Goal: Information Seeking & Learning: Learn about a topic

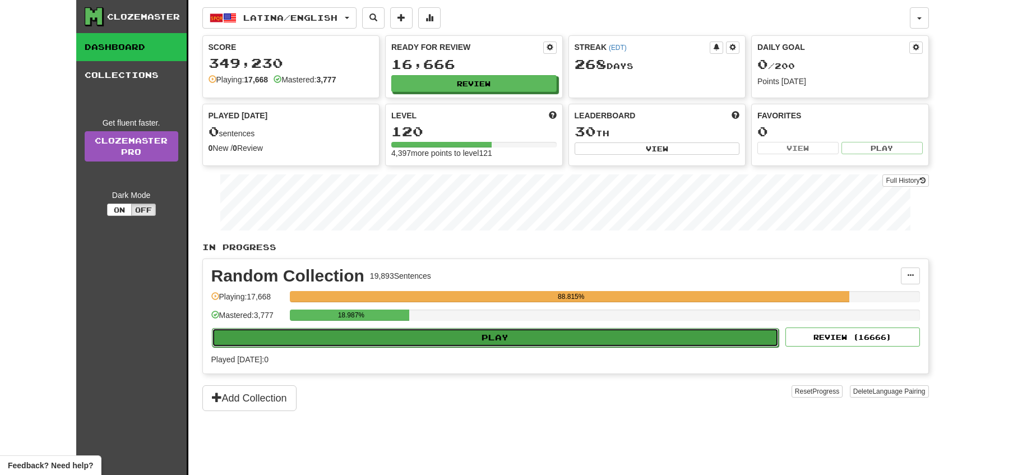
click at [533, 337] on button "Play" at bounding box center [495, 337] width 567 height 19
select select "**"
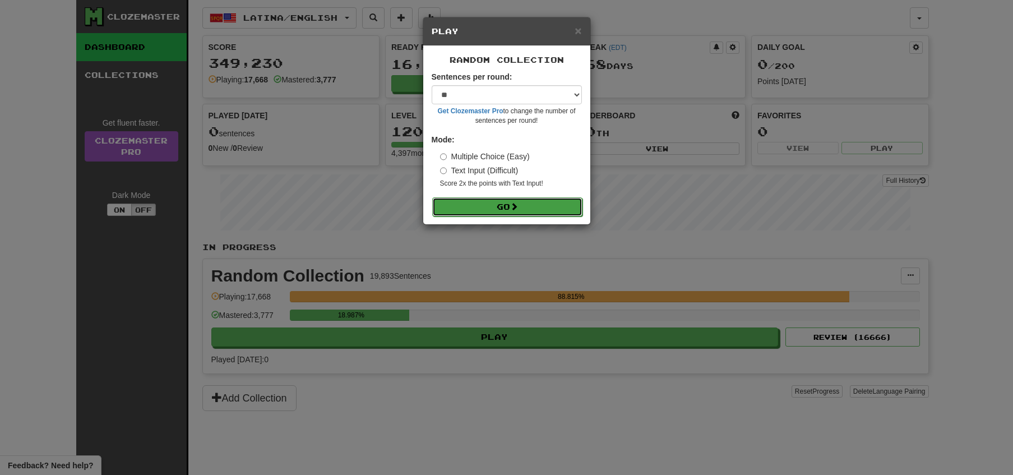
click at [490, 207] on button "Go" at bounding box center [507, 206] width 150 height 19
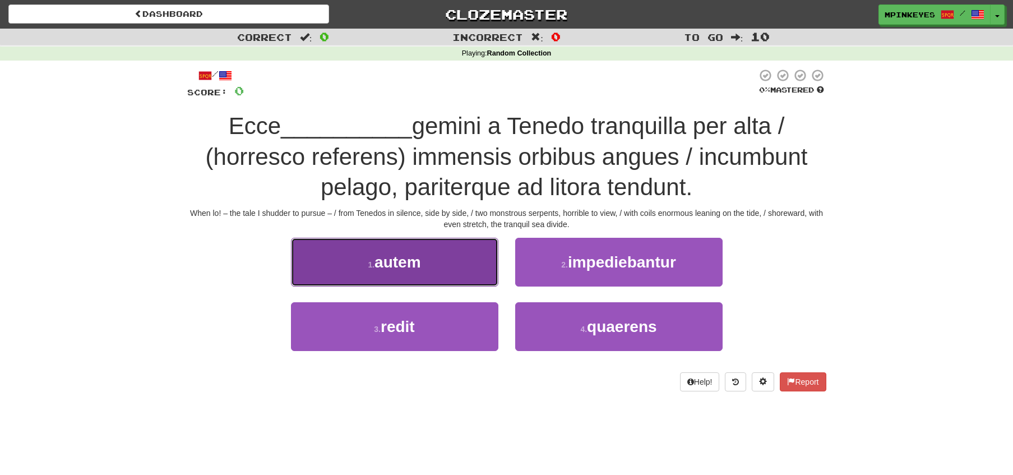
click at [449, 259] on button "1 . autem" at bounding box center [394, 262] width 207 height 49
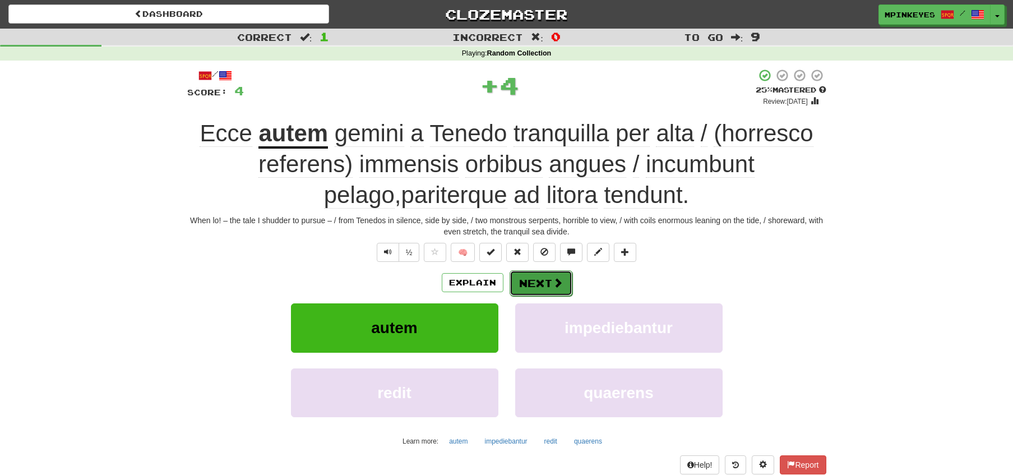
click at [525, 278] on button "Next" at bounding box center [541, 283] width 63 height 26
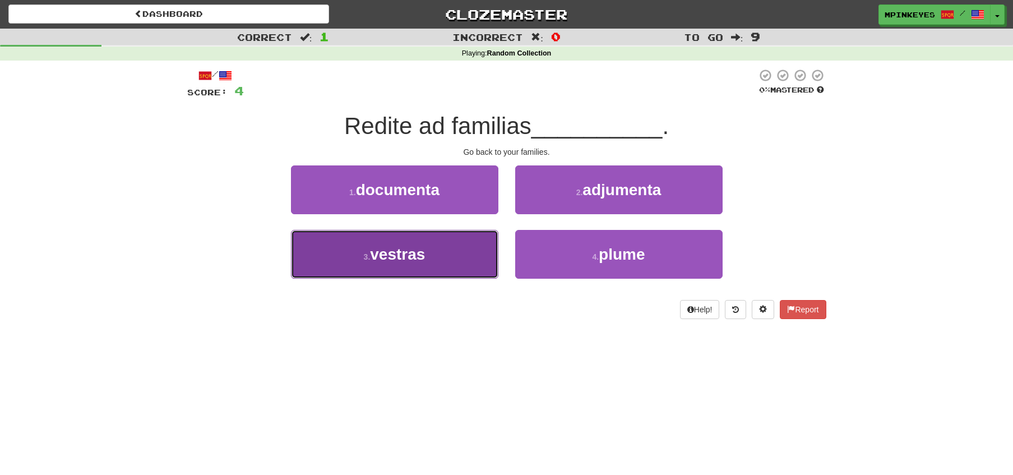
click at [450, 257] on button "3 . vestras" at bounding box center [394, 254] width 207 height 49
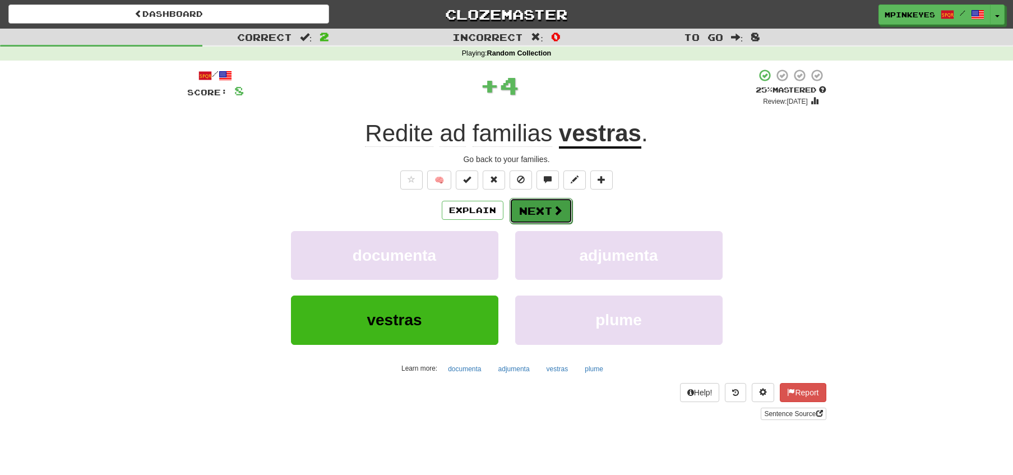
click at [539, 208] on button "Next" at bounding box center [541, 211] width 63 height 26
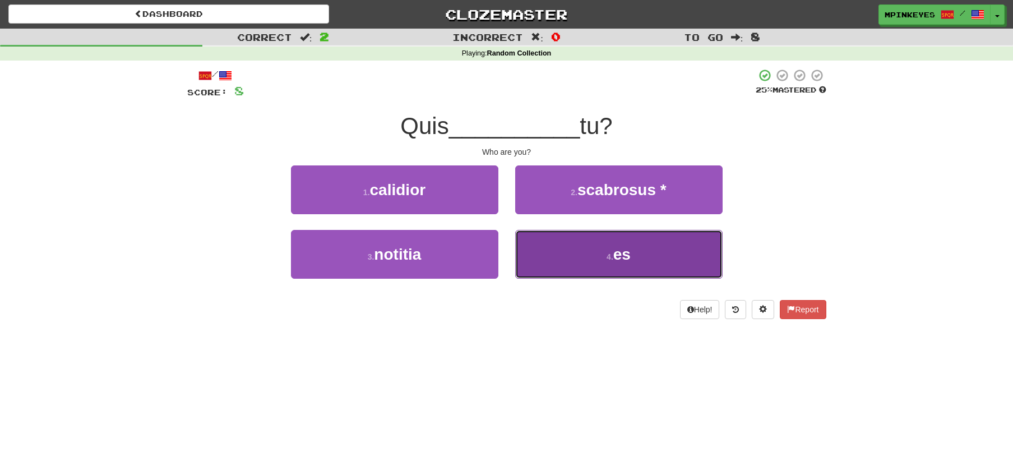
click at [548, 248] on button "4 . es" at bounding box center [618, 254] width 207 height 49
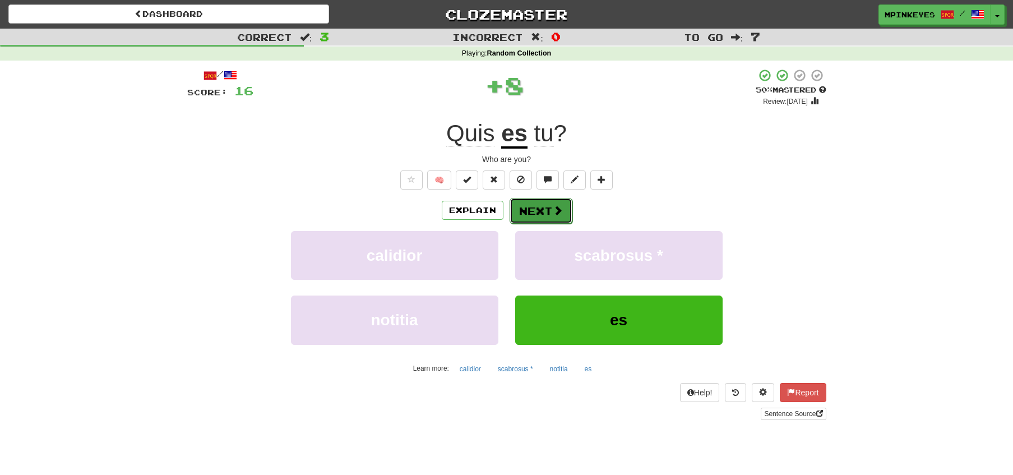
click at [527, 208] on button "Next" at bounding box center [541, 211] width 63 height 26
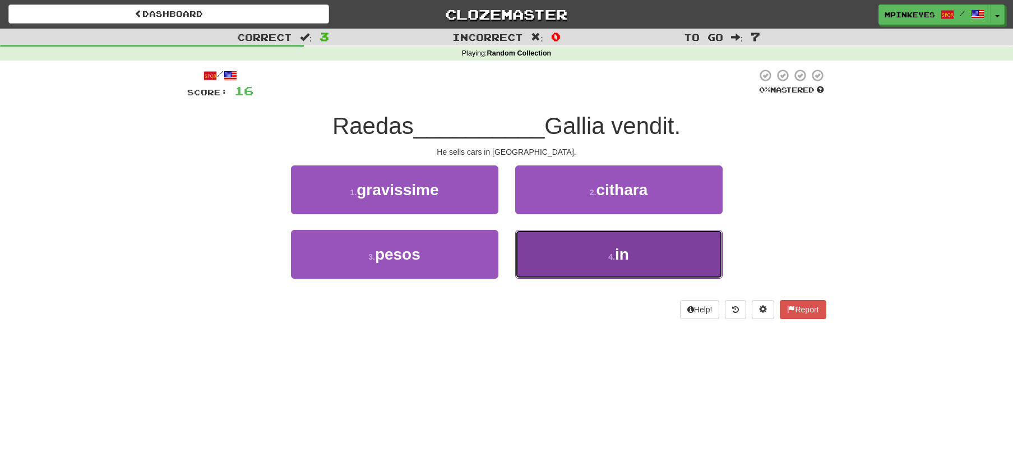
click at [533, 269] on button "4 . in" at bounding box center [618, 254] width 207 height 49
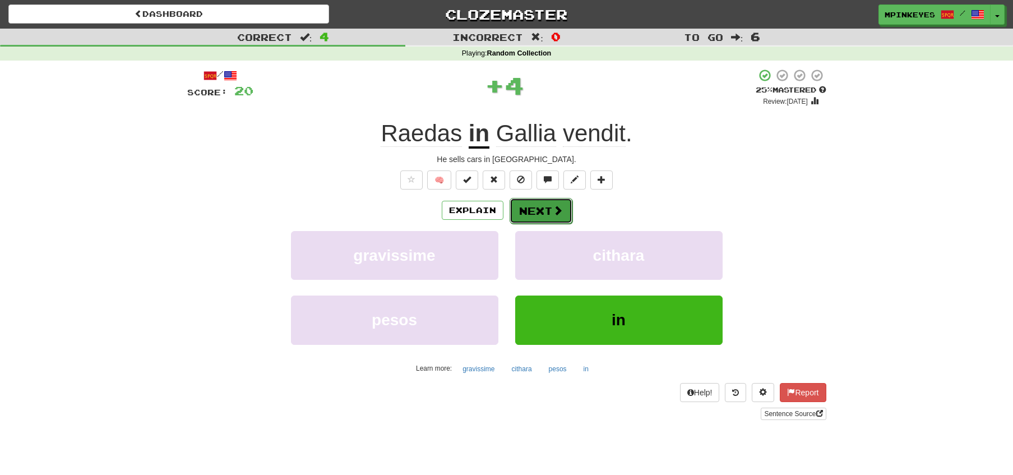
click at [529, 209] on button "Next" at bounding box center [541, 211] width 63 height 26
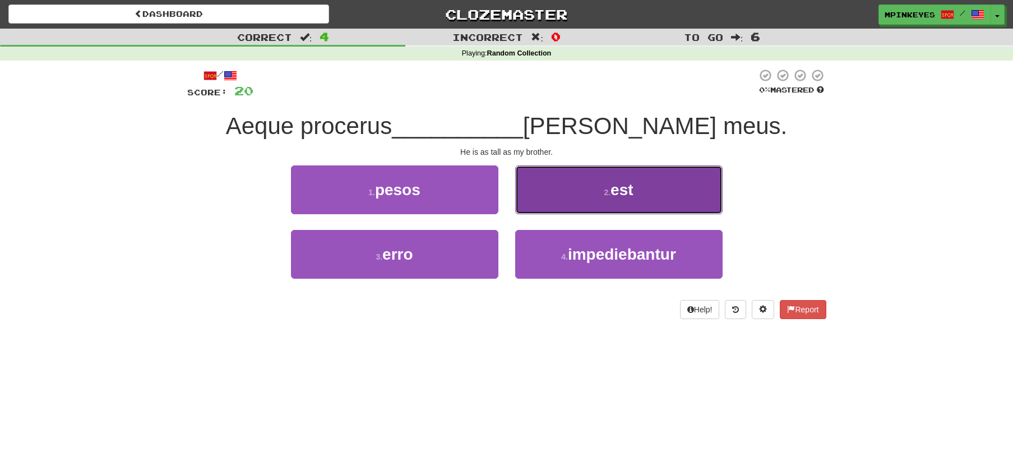
click at [539, 211] on button "2 . est" at bounding box center [618, 189] width 207 height 49
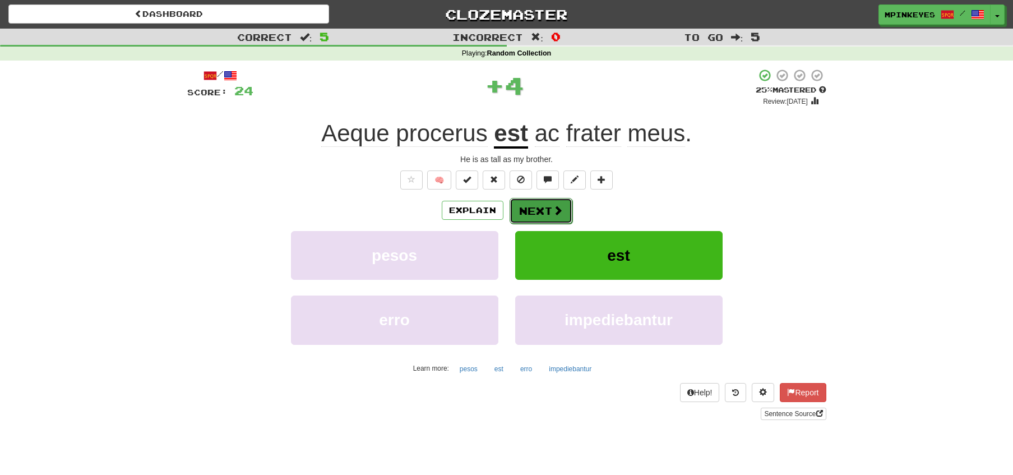
click at [529, 214] on button "Next" at bounding box center [541, 211] width 63 height 26
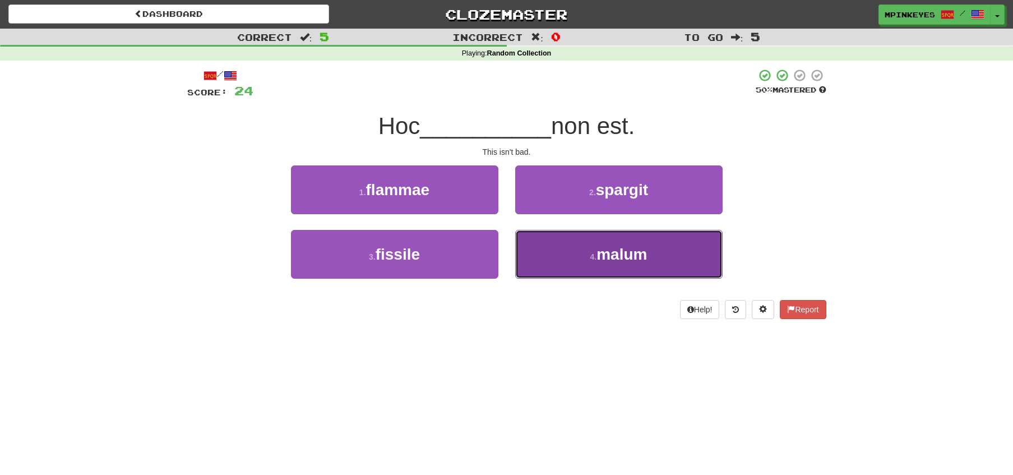
click at [530, 244] on button "4 . malum" at bounding box center [618, 254] width 207 height 49
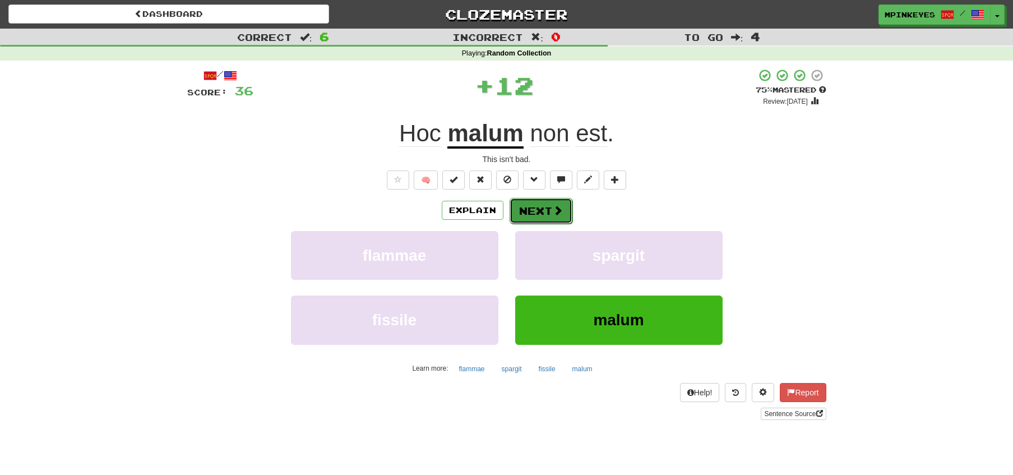
click at [514, 205] on button "Next" at bounding box center [541, 211] width 63 height 26
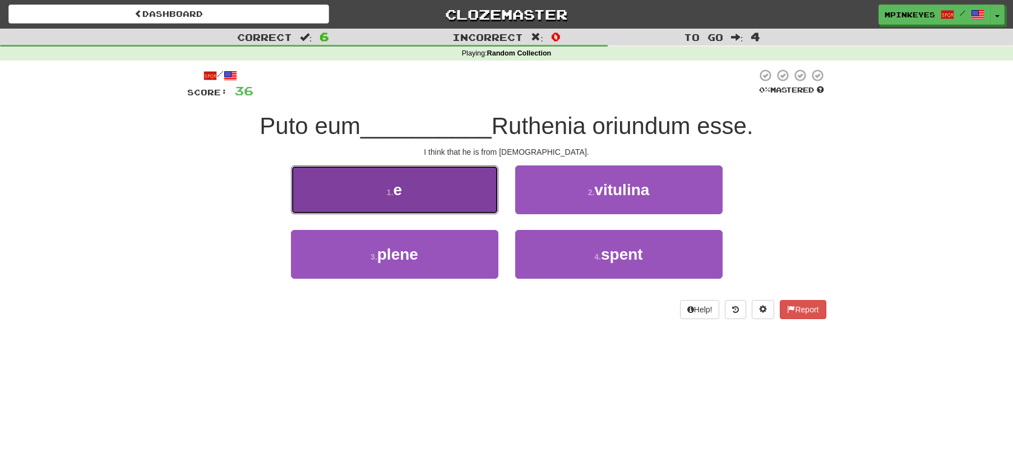
click at [451, 193] on button "1 . e" at bounding box center [394, 189] width 207 height 49
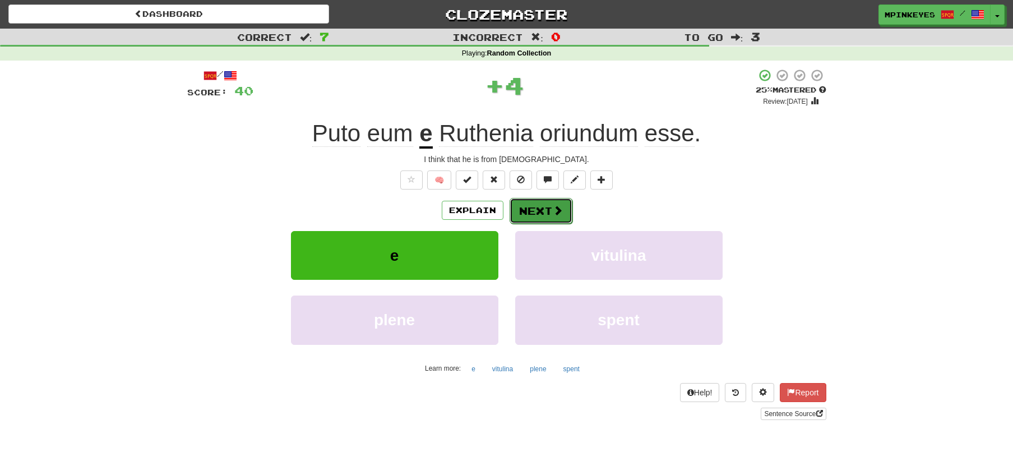
click at [530, 209] on button "Next" at bounding box center [541, 211] width 63 height 26
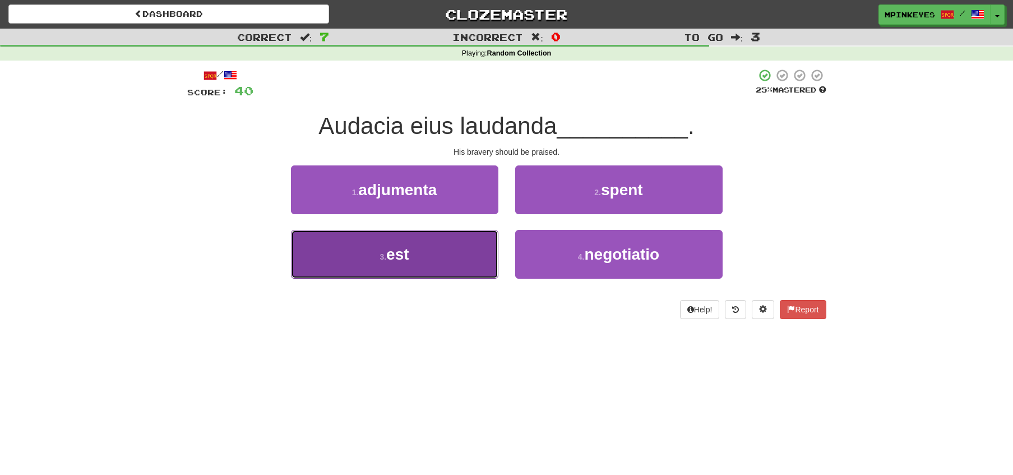
click at [461, 260] on button "3 . est" at bounding box center [394, 254] width 207 height 49
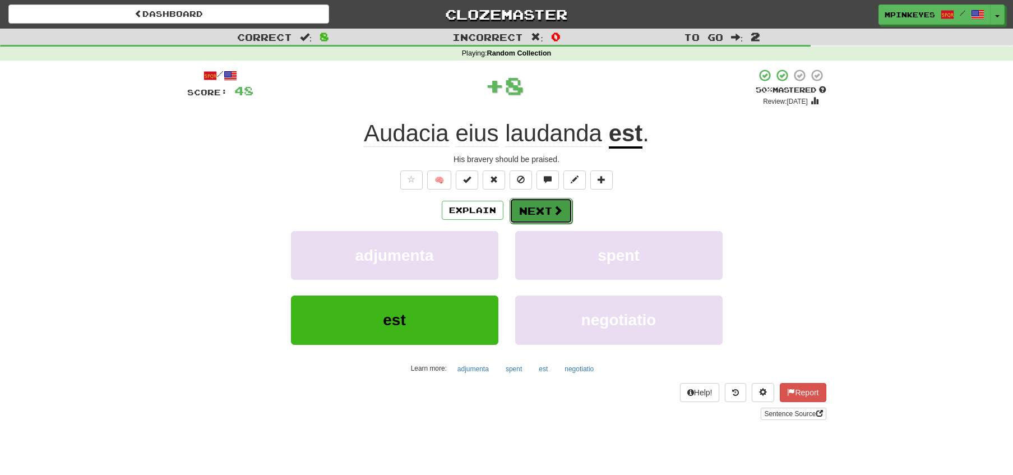
click at [532, 209] on button "Next" at bounding box center [541, 211] width 63 height 26
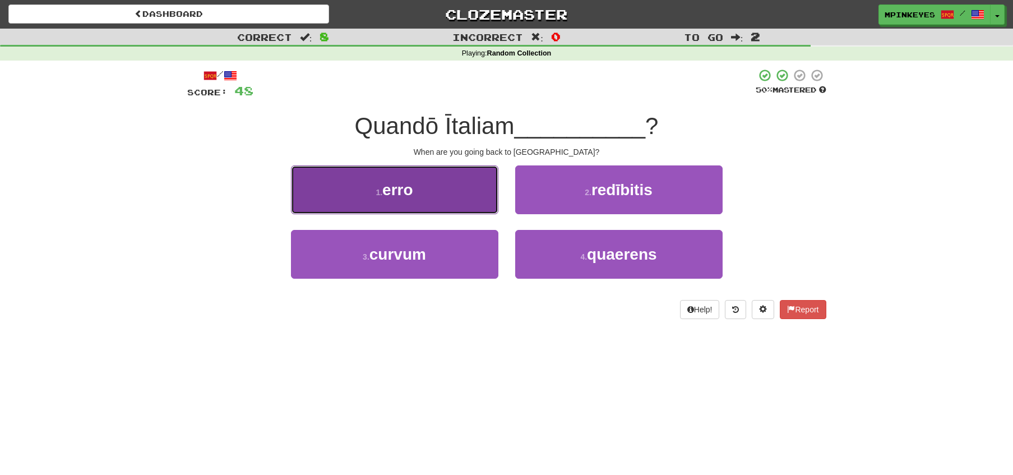
click at [470, 196] on button "1 . erro" at bounding box center [394, 189] width 207 height 49
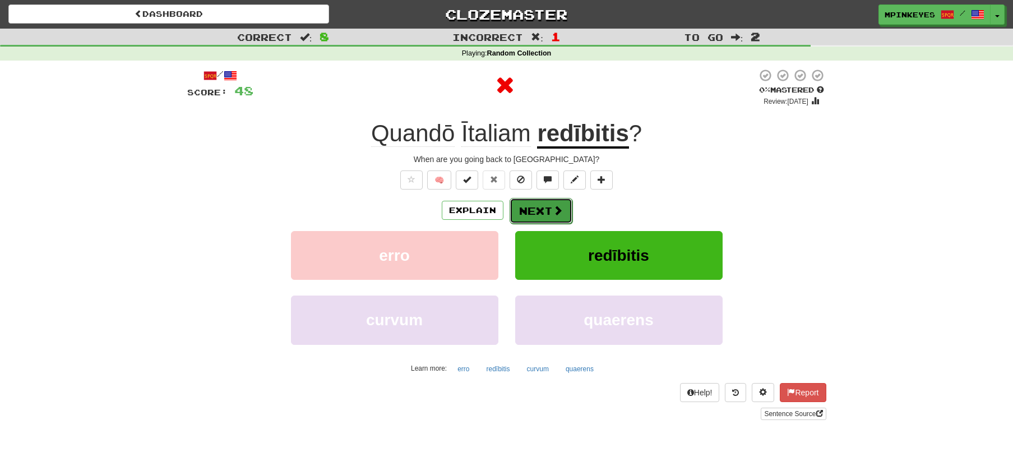
click at [528, 210] on button "Next" at bounding box center [541, 211] width 63 height 26
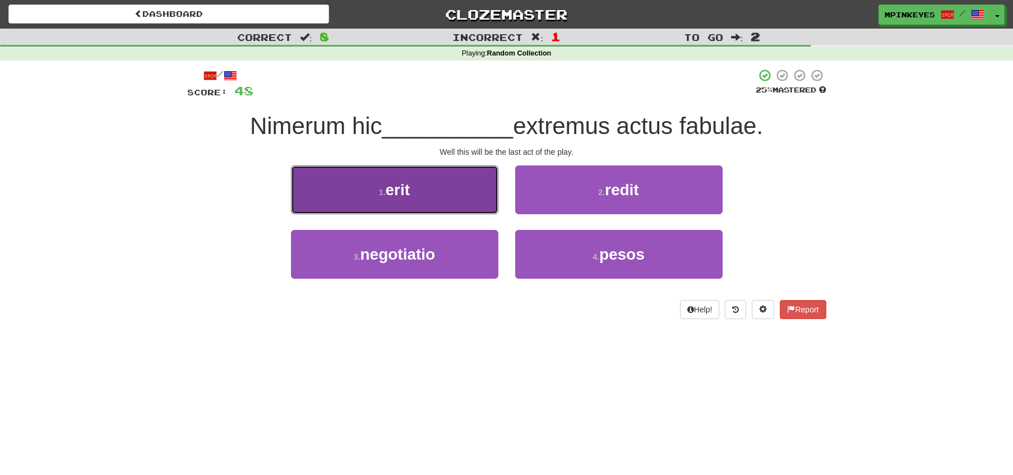
click at [478, 200] on button "1 . erit" at bounding box center [394, 189] width 207 height 49
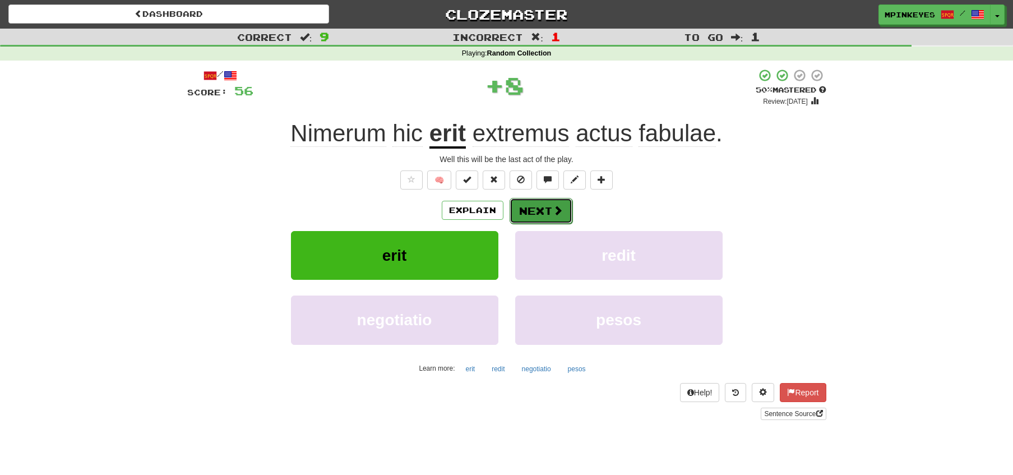
click at [560, 209] on span at bounding box center [558, 210] width 10 height 10
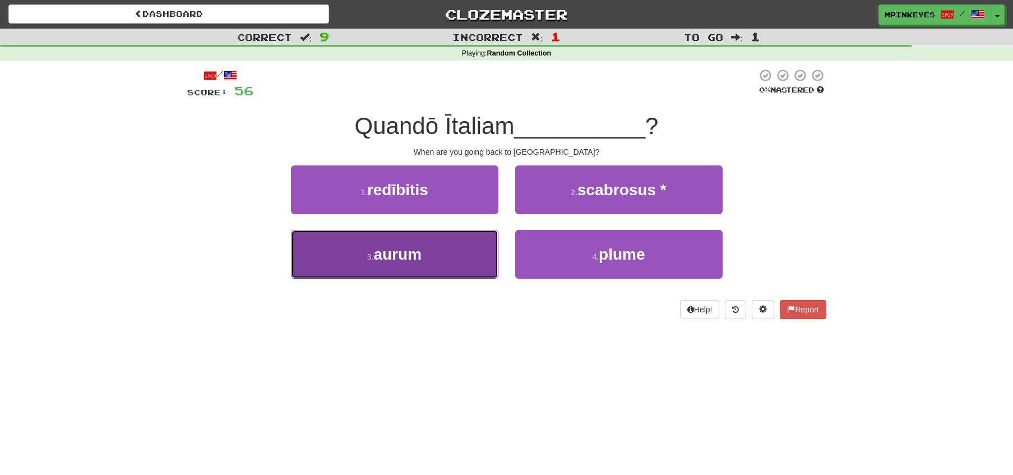
click at [463, 242] on button "3 . aurum" at bounding box center [394, 254] width 207 height 49
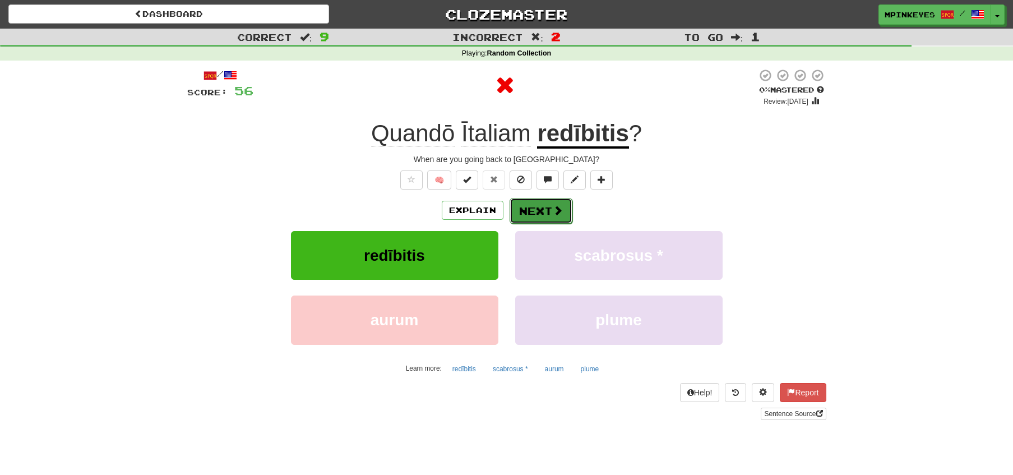
click at [538, 201] on button "Next" at bounding box center [541, 211] width 63 height 26
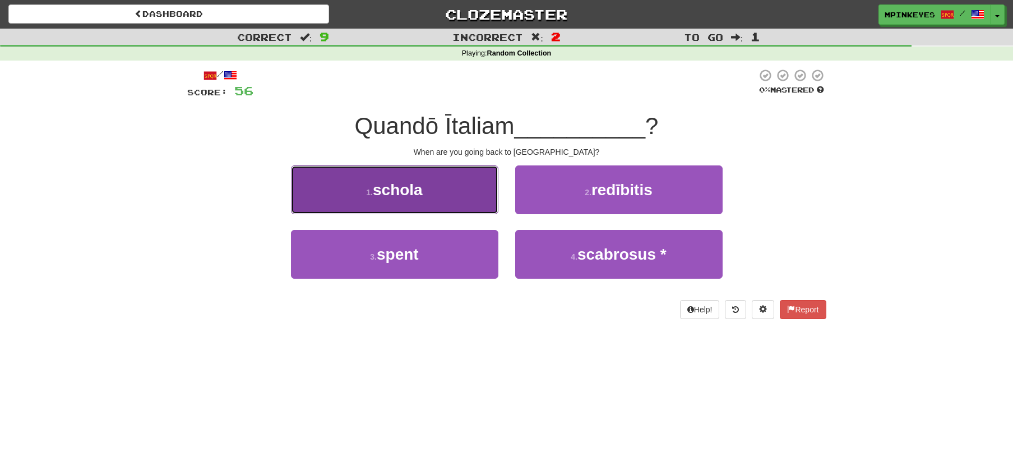
click at [479, 193] on button "1 . schola" at bounding box center [394, 189] width 207 height 49
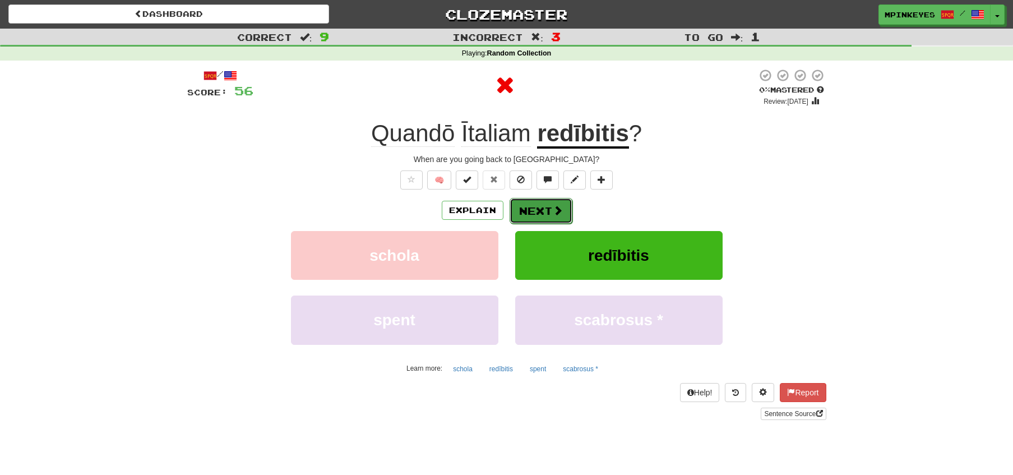
click at [539, 205] on button "Next" at bounding box center [541, 211] width 63 height 26
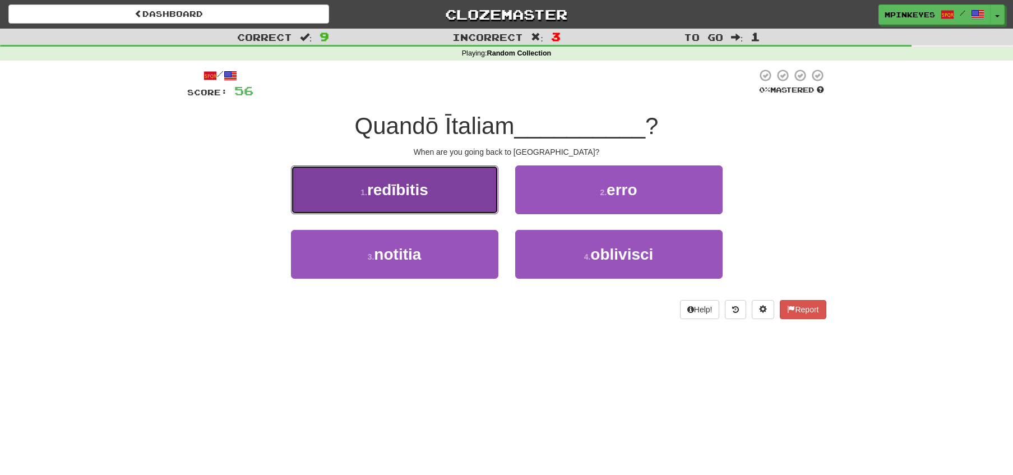
click at [467, 196] on button "1 . redībitis" at bounding box center [394, 189] width 207 height 49
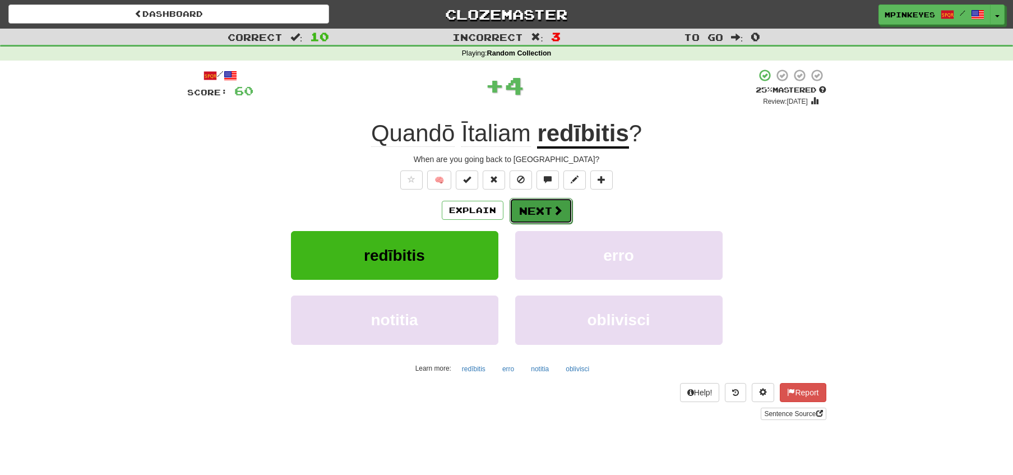
click at [546, 211] on button "Next" at bounding box center [541, 211] width 63 height 26
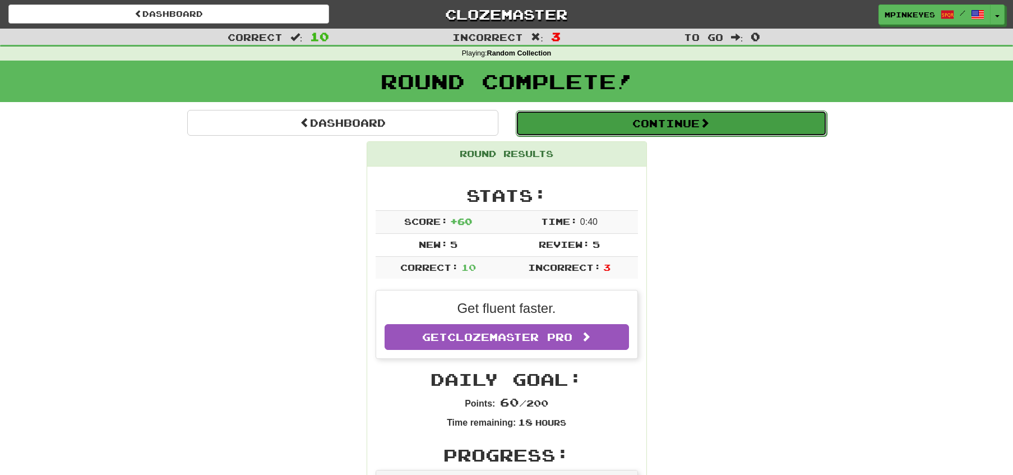
click at [572, 123] on button "Continue" at bounding box center [671, 123] width 311 height 26
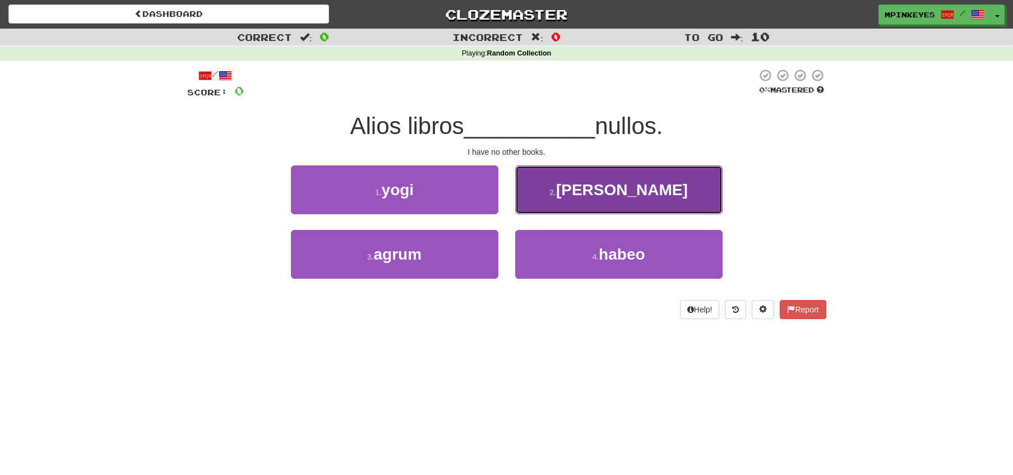
click at [549, 182] on button "2 . [PERSON_NAME]" at bounding box center [618, 189] width 207 height 49
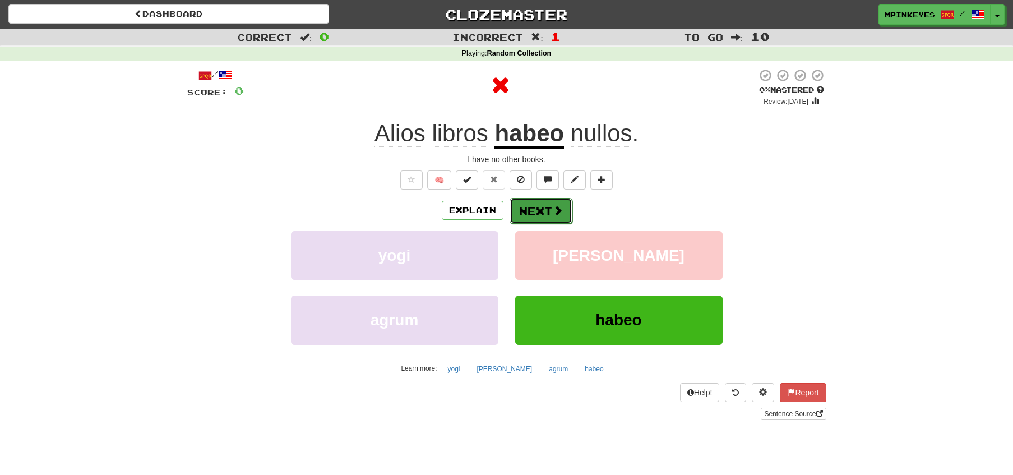
click at [519, 201] on button "Next" at bounding box center [541, 211] width 63 height 26
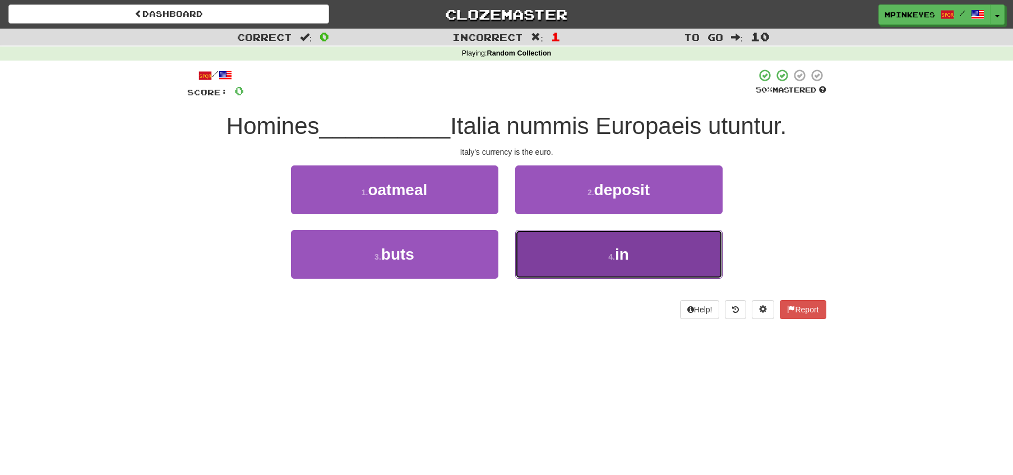
click at [533, 262] on button "4 . in" at bounding box center [618, 254] width 207 height 49
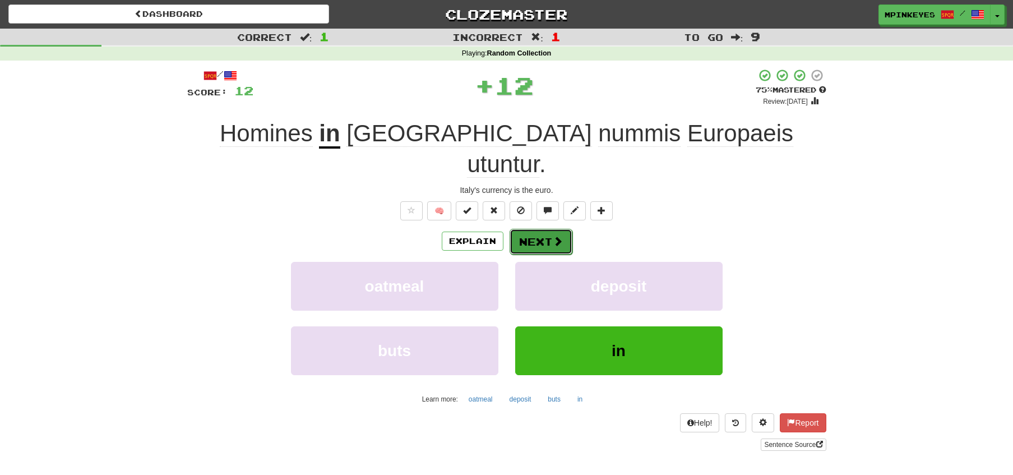
click at [527, 229] on button "Next" at bounding box center [541, 242] width 63 height 26
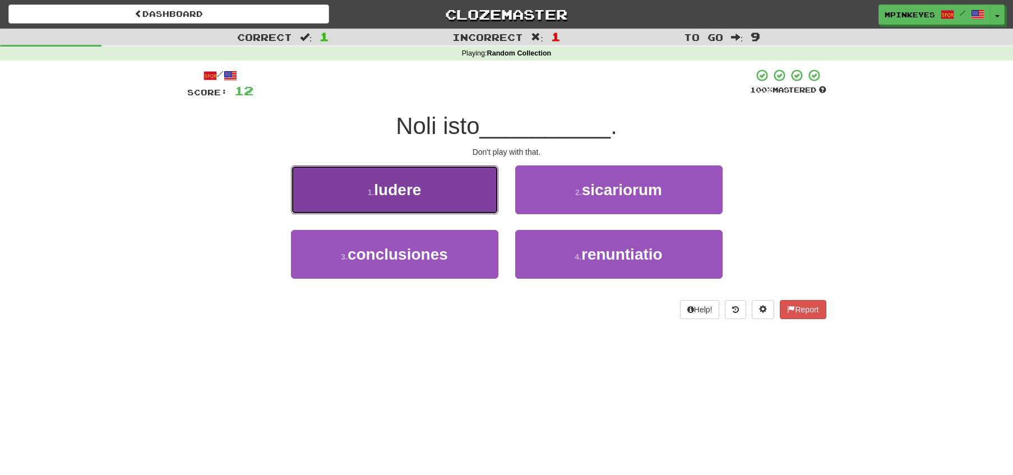
click at [456, 204] on button "1 . ludere" at bounding box center [394, 189] width 207 height 49
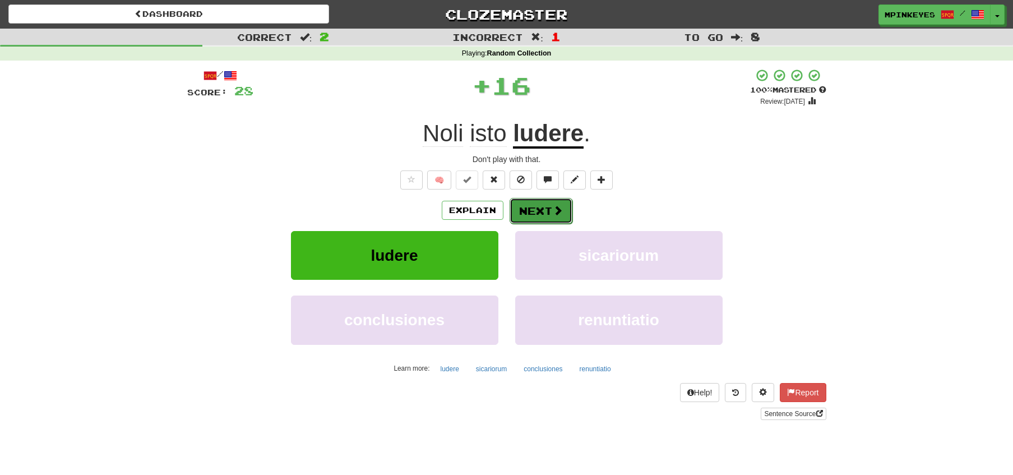
click at [553, 207] on span at bounding box center [558, 210] width 10 height 10
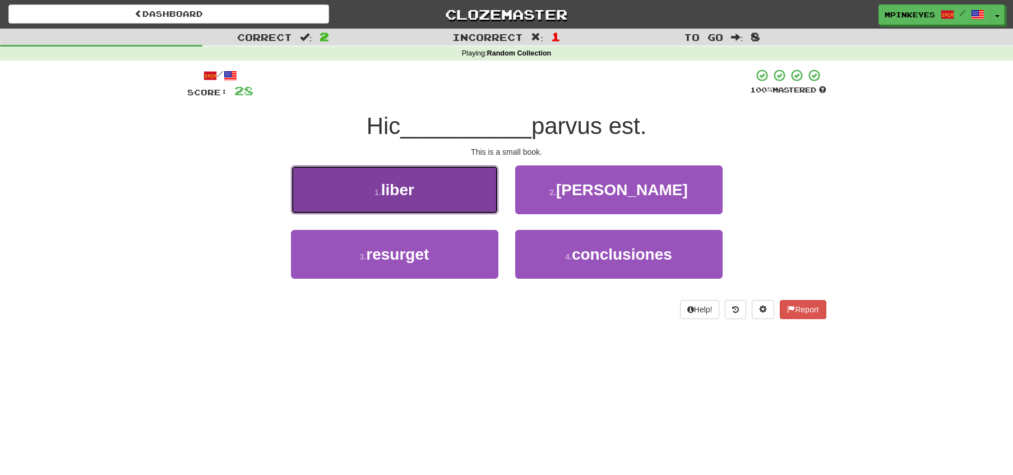
click at [467, 204] on button "1 . liber" at bounding box center [394, 189] width 207 height 49
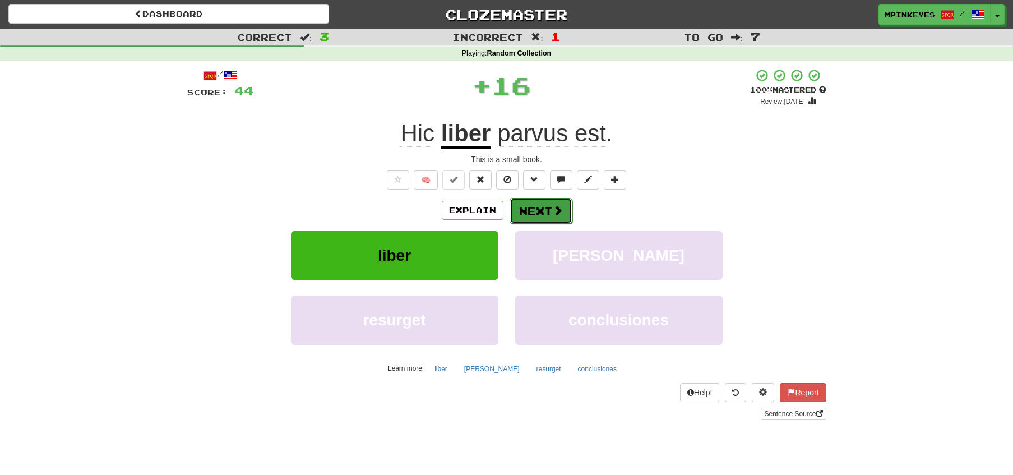
click at [533, 203] on button "Next" at bounding box center [541, 211] width 63 height 26
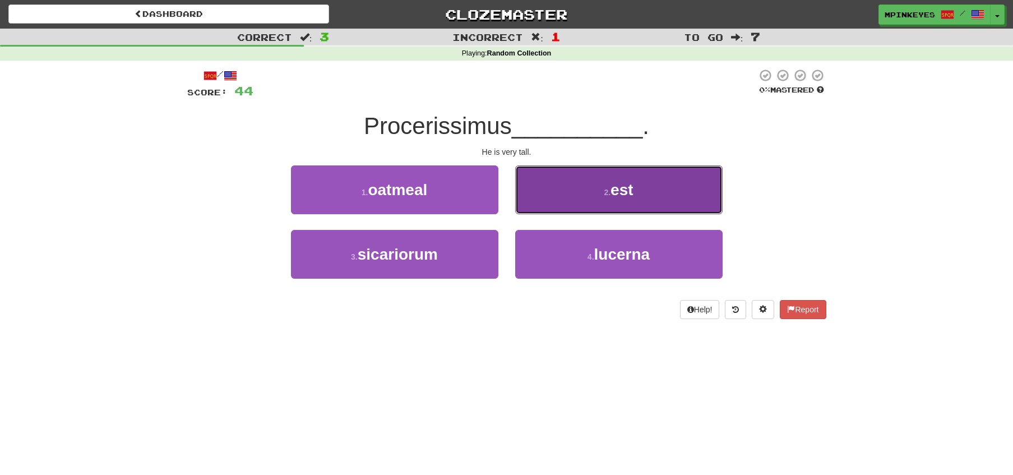
click at [544, 196] on button "2 . est" at bounding box center [618, 189] width 207 height 49
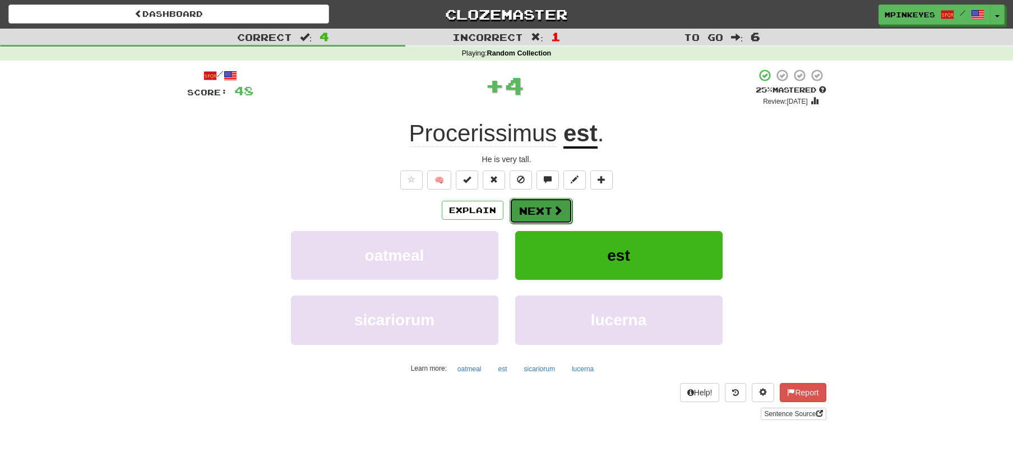
click at [526, 212] on button "Next" at bounding box center [541, 211] width 63 height 26
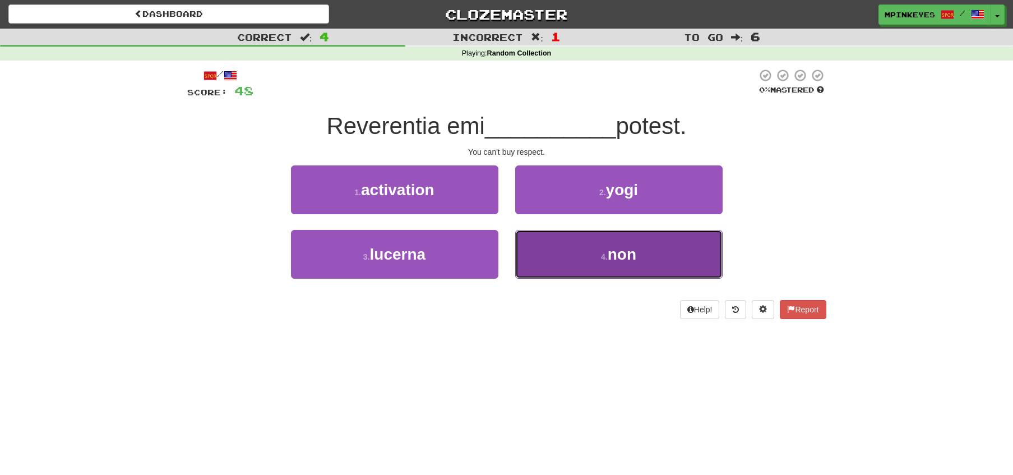
click at [550, 260] on button "4 . non" at bounding box center [618, 254] width 207 height 49
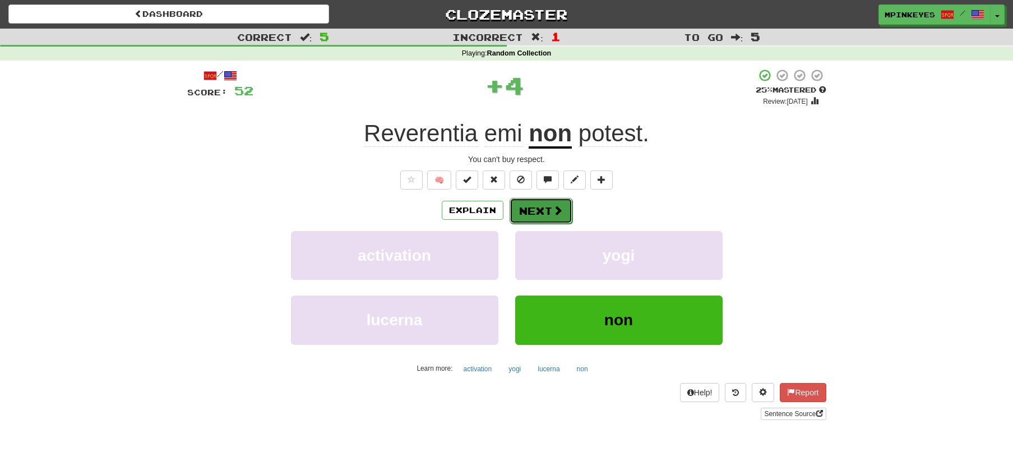
click at [539, 210] on button "Next" at bounding box center [541, 211] width 63 height 26
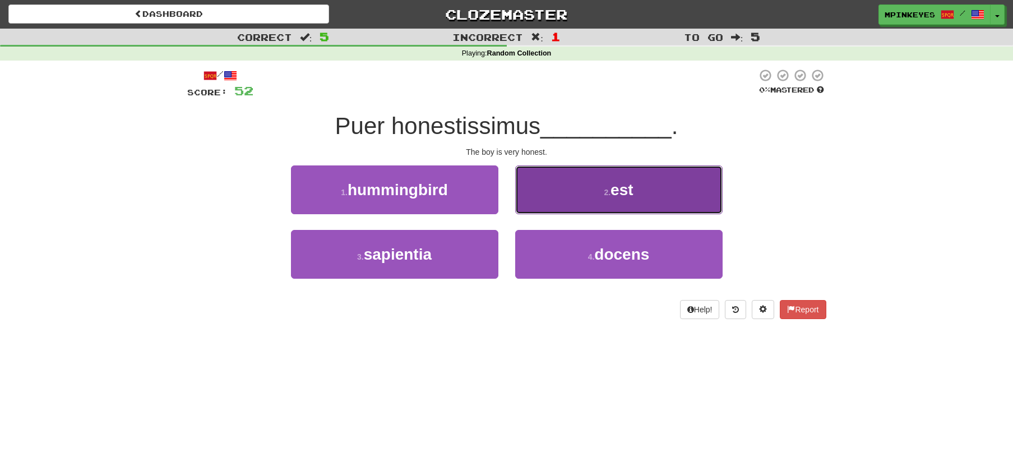
click at [565, 205] on button "2 . est" at bounding box center [618, 189] width 207 height 49
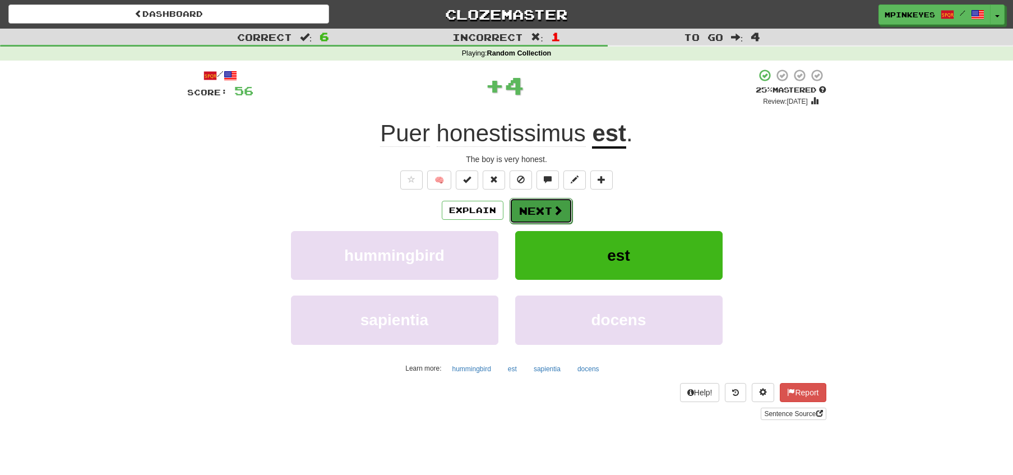
click at [541, 208] on button "Next" at bounding box center [541, 211] width 63 height 26
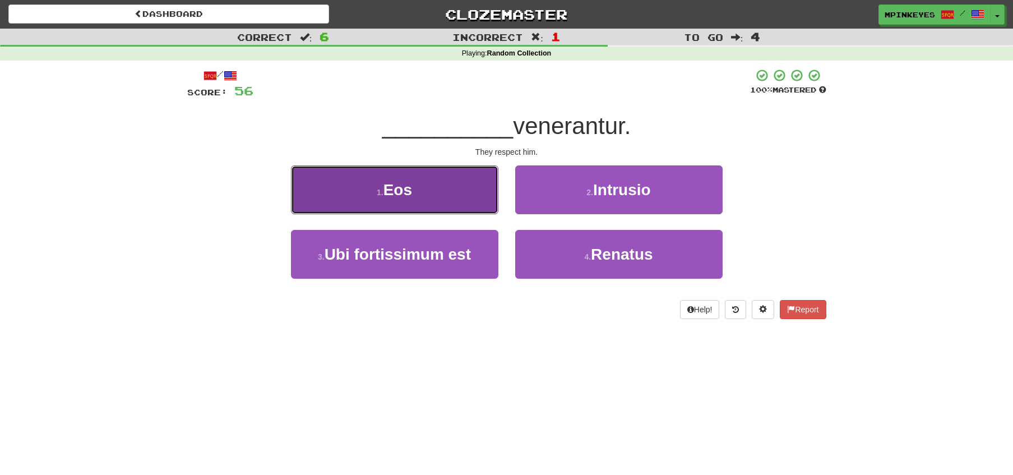
click at [458, 187] on button "1 . Eos" at bounding box center [394, 189] width 207 height 49
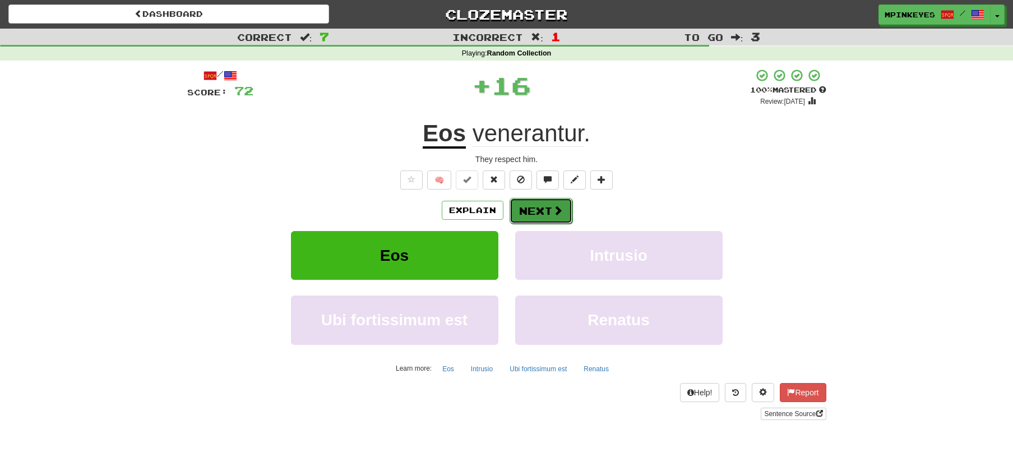
click at [546, 212] on button "Next" at bounding box center [541, 211] width 63 height 26
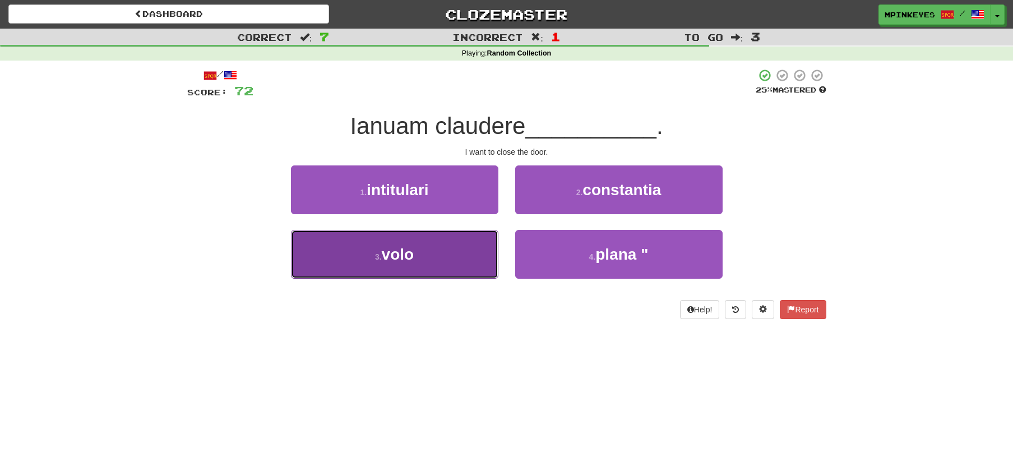
click at [479, 259] on button "3 . volo" at bounding box center [394, 254] width 207 height 49
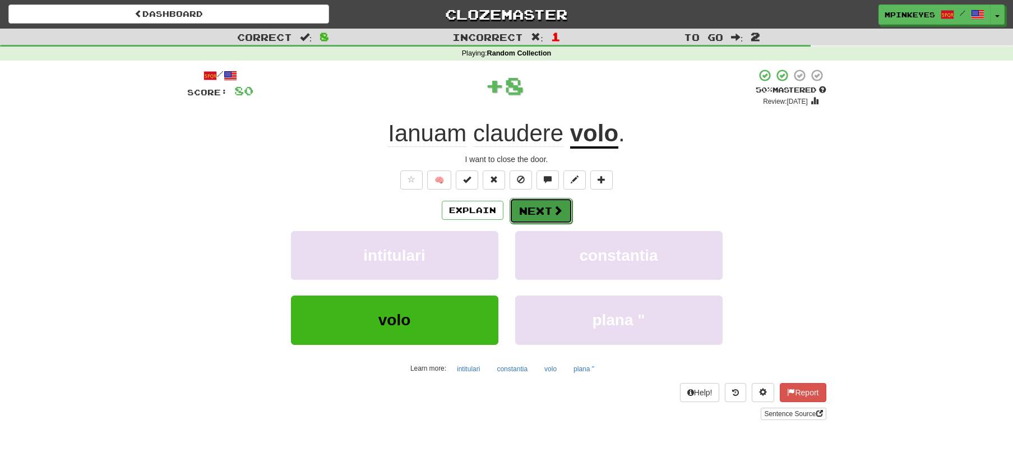
click at [548, 210] on button "Next" at bounding box center [541, 211] width 63 height 26
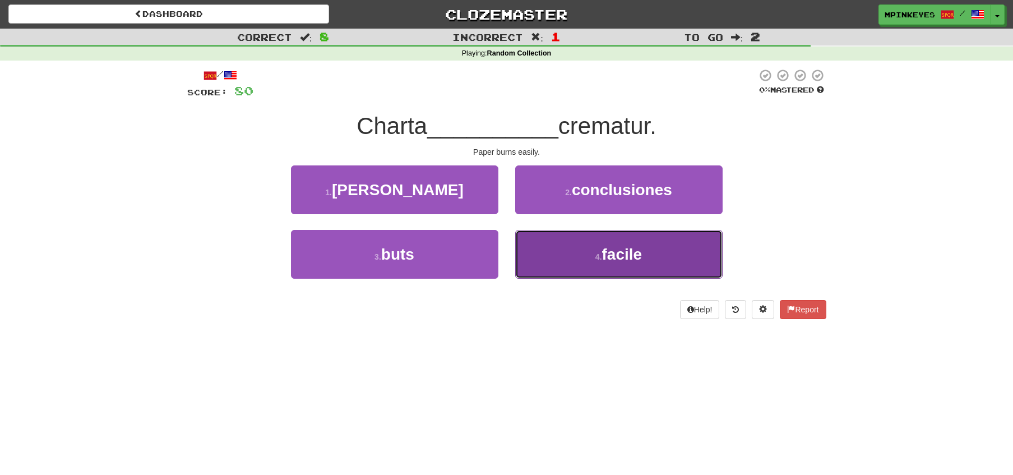
click at [569, 257] on button "4 . facile" at bounding box center [618, 254] width 207 height 49
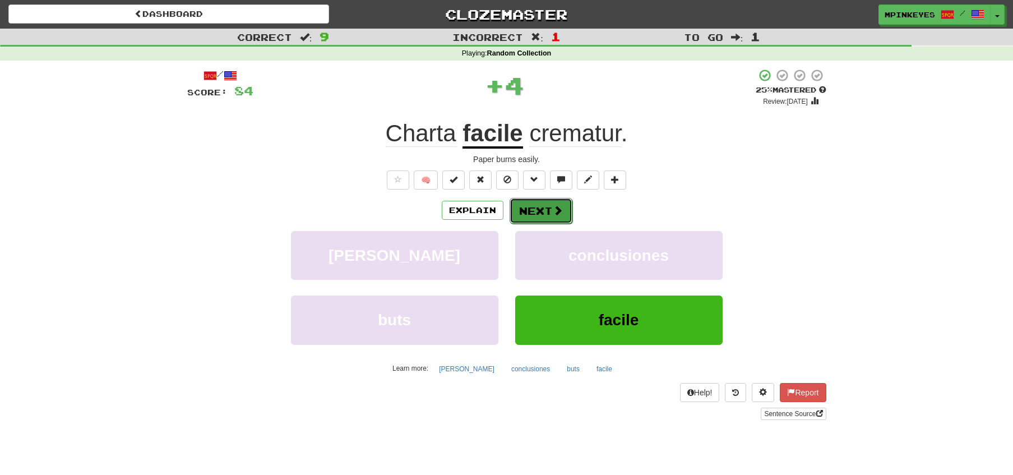
click at [537, 210] on button "Next" at bounding box center [541, 211] width 63 height 26
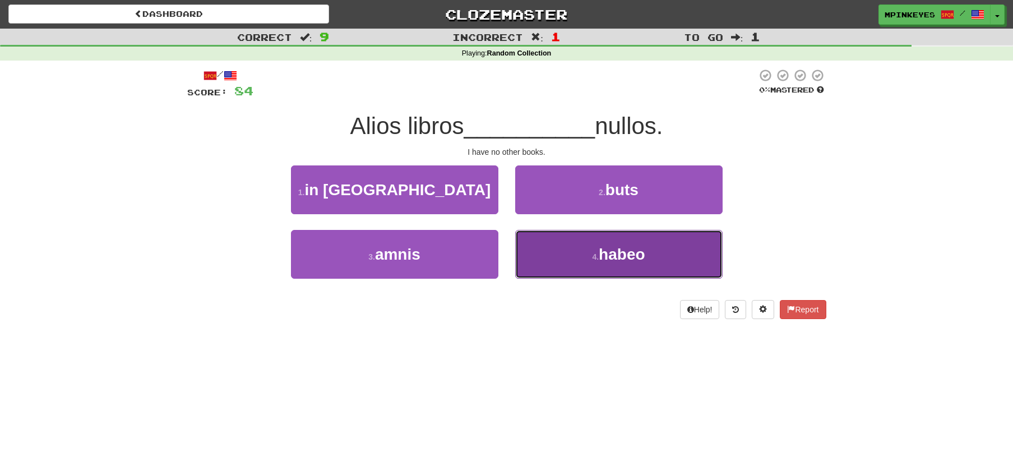
click at [541, 260] on button "4 . habeo" at bounding box center [618, 254] width 207 height 49
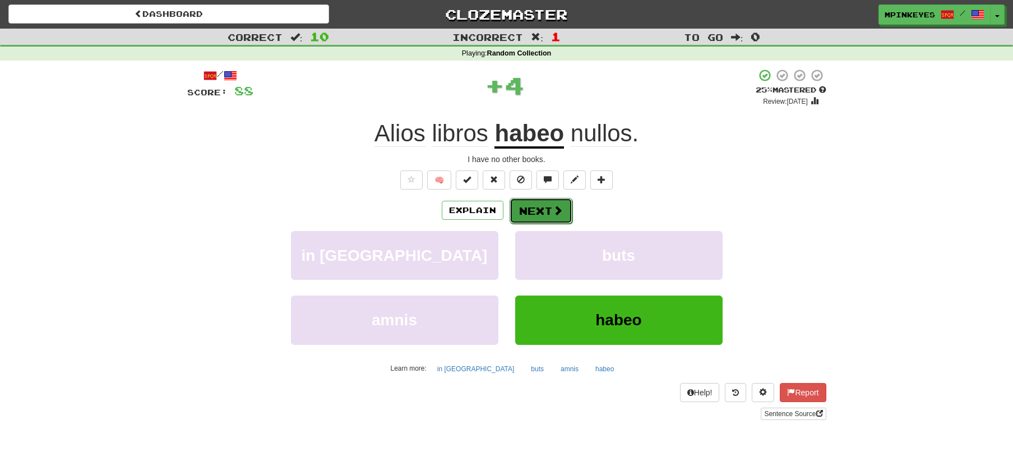
click at [529, 207] on button "Next" at bounding box center [541, 211] width 63 height 26
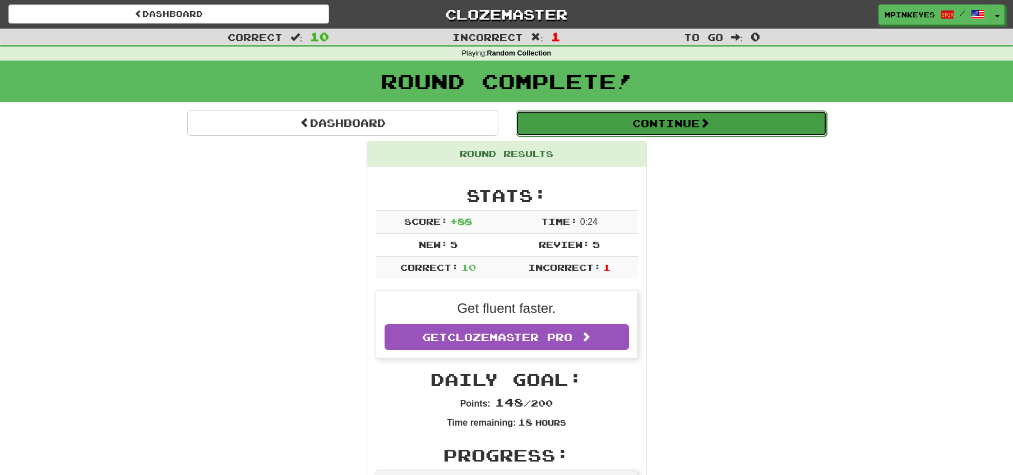
click at [559, 132] on button "Continue" at bounding box center [671, 123] width 311 height 26
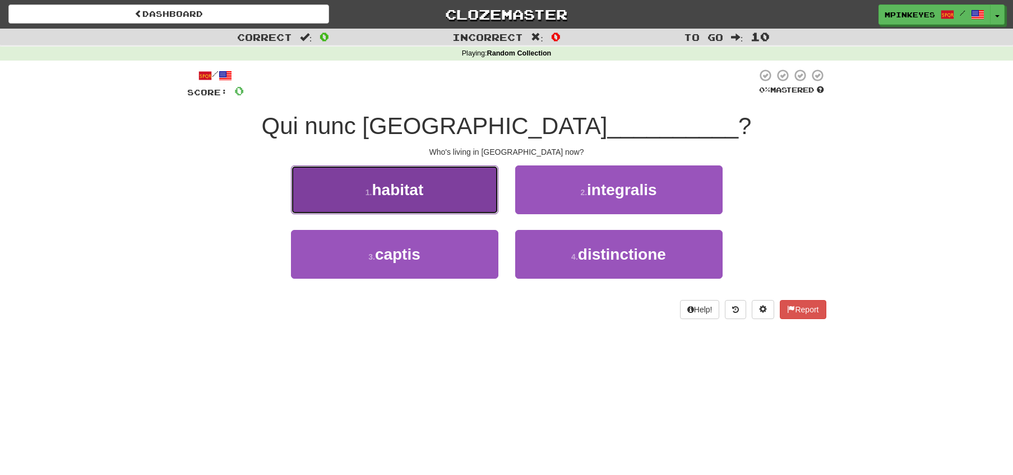
click at [454, 188] on button "1 . habitat" at bounding box center [394, 189] width 207 height 49
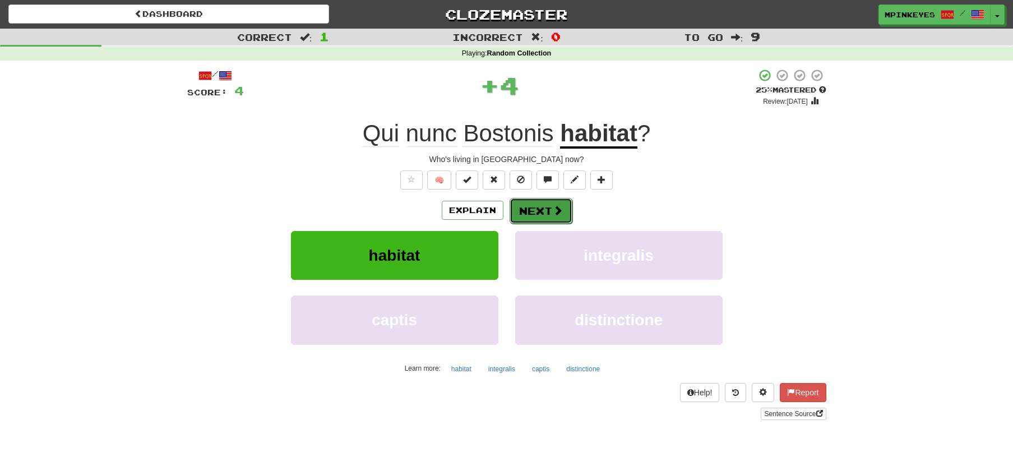
click at [518, 210] on button "Next" at bounding box center [541, 211] width 63 height 26
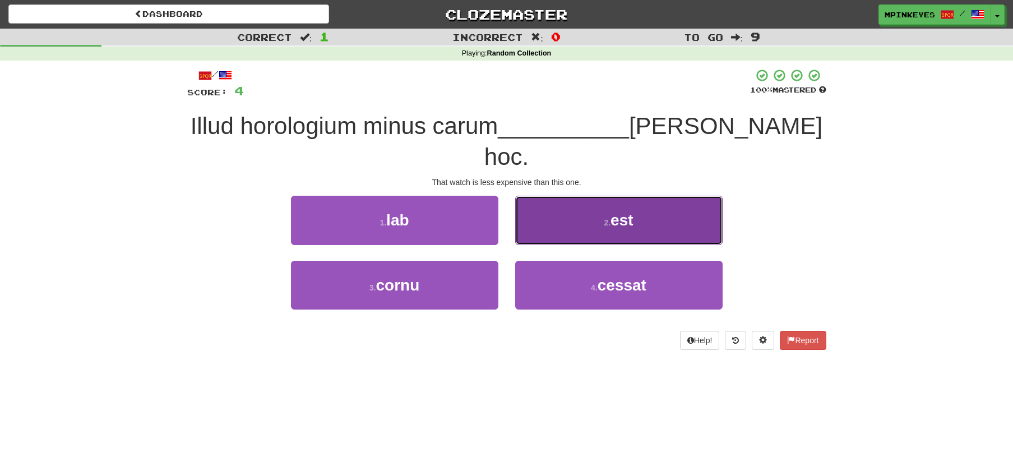
click at [544, 196] on button "2 . est" at bounding box center [618, 220] width 207 height 49
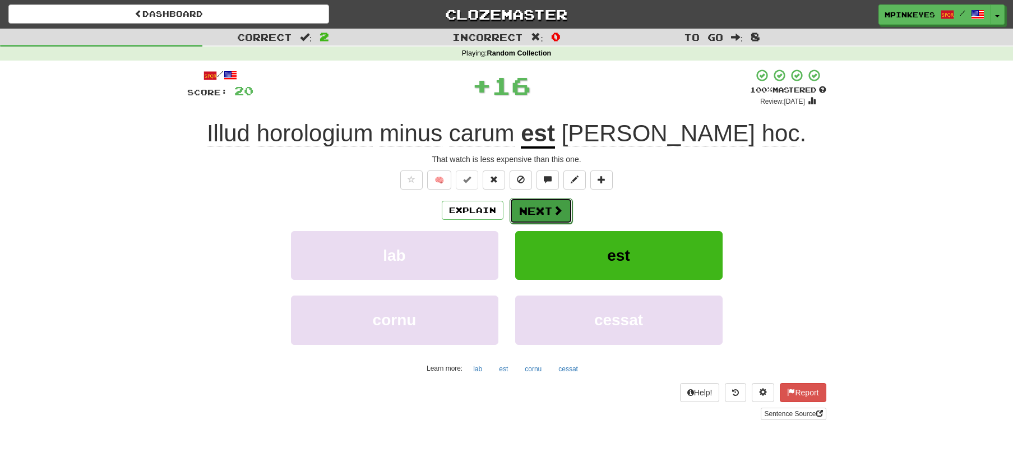
click at [527, 209] on button "Next" at bounding box center [541, 211] width 63 height 26
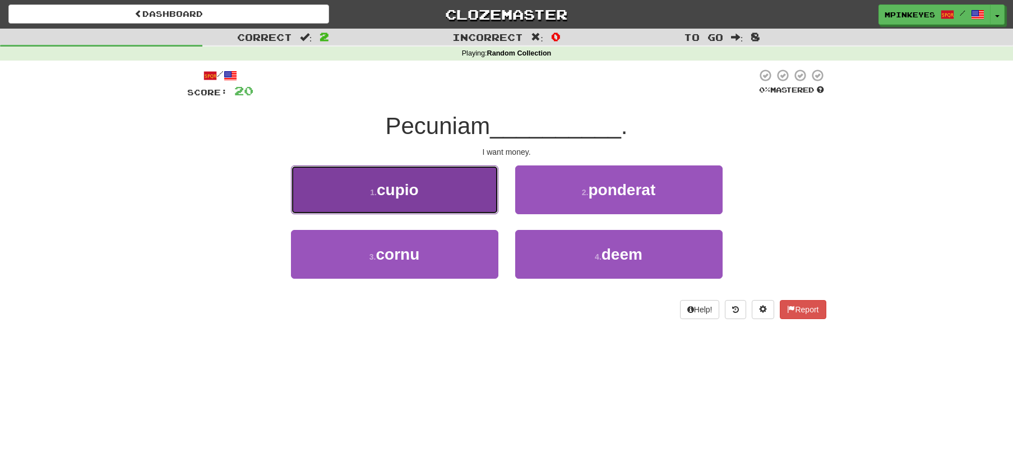
click at [491, 199] on button "1 . cupio" at bounding box center [394, 189] width 207 height 49
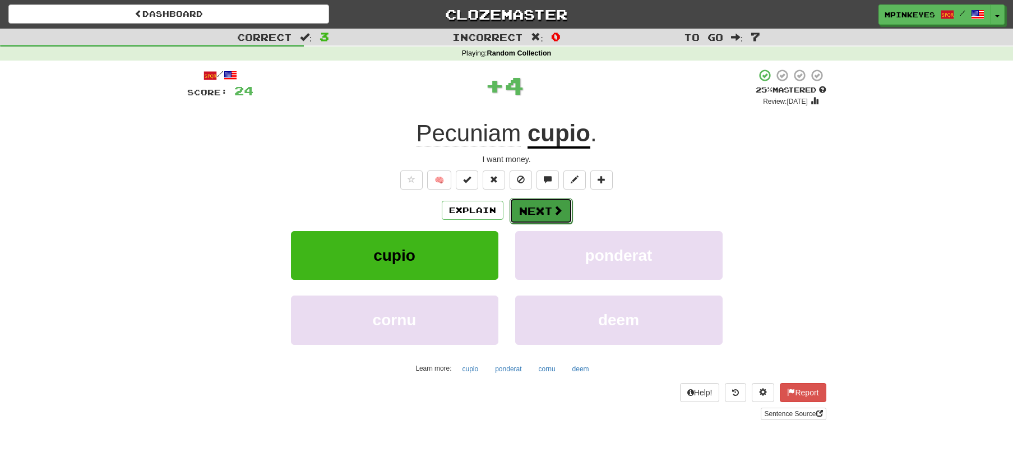
click at [536, 210] on button "Next" at bounding box center [541, 211] width 63 height 26
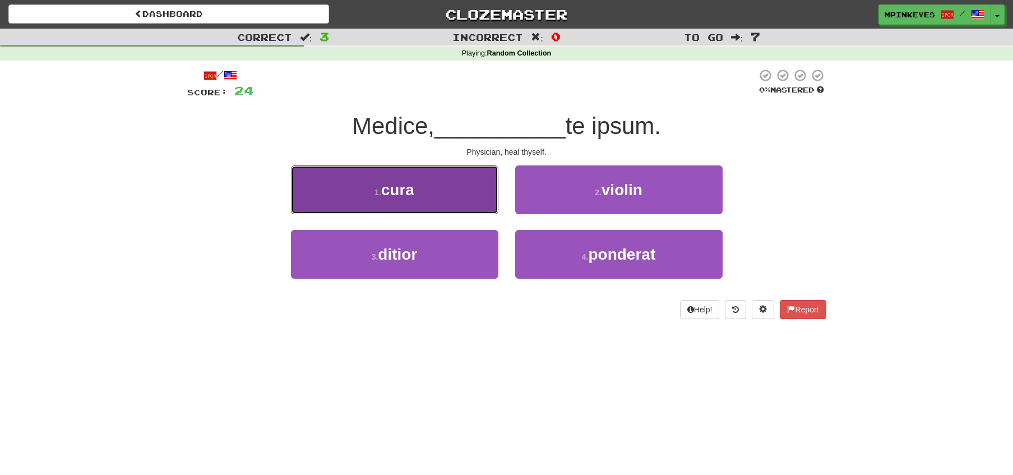
click at [454, 187] on button "1 . cura" at bounding box center [394, 189] width 207 height 49
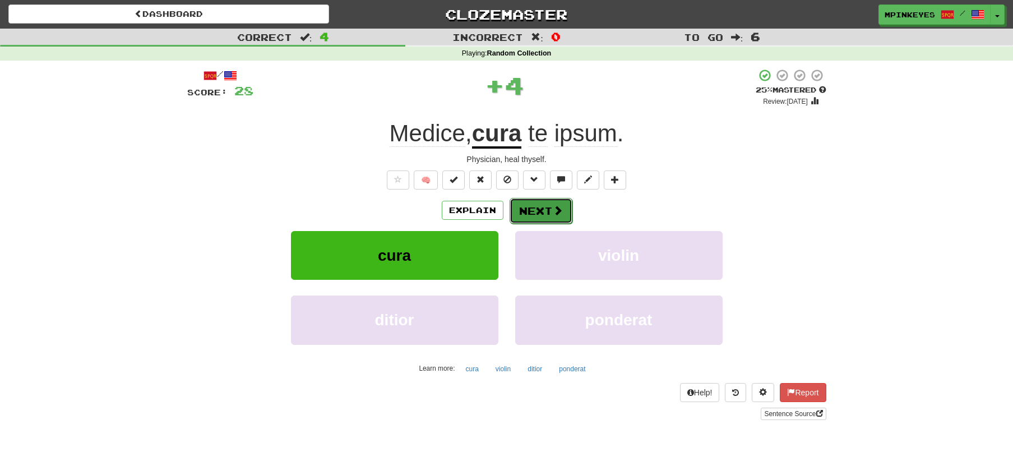
click at [559, 202] on button "Next" at bounding box center [541, 211] width 63 height 26
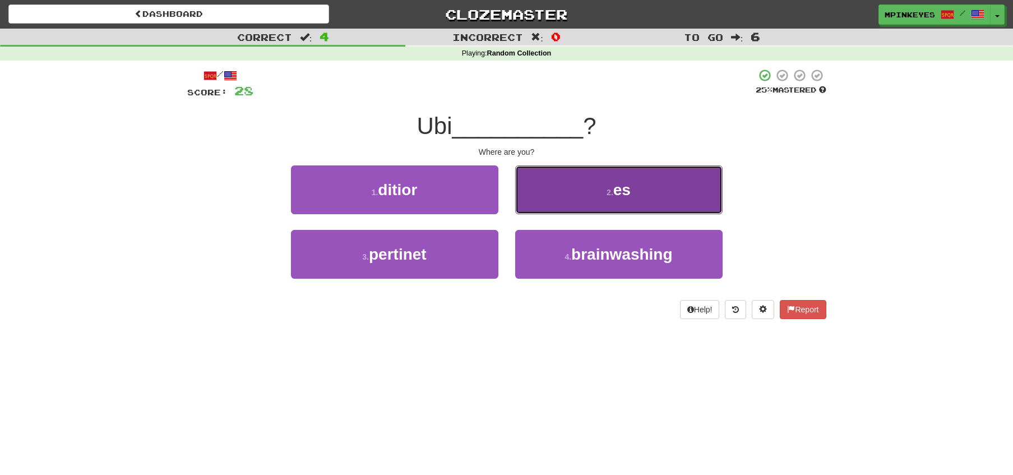
click at [564, 191] on button "2 . es" at bounding box center [618, 189] width 207 height 49
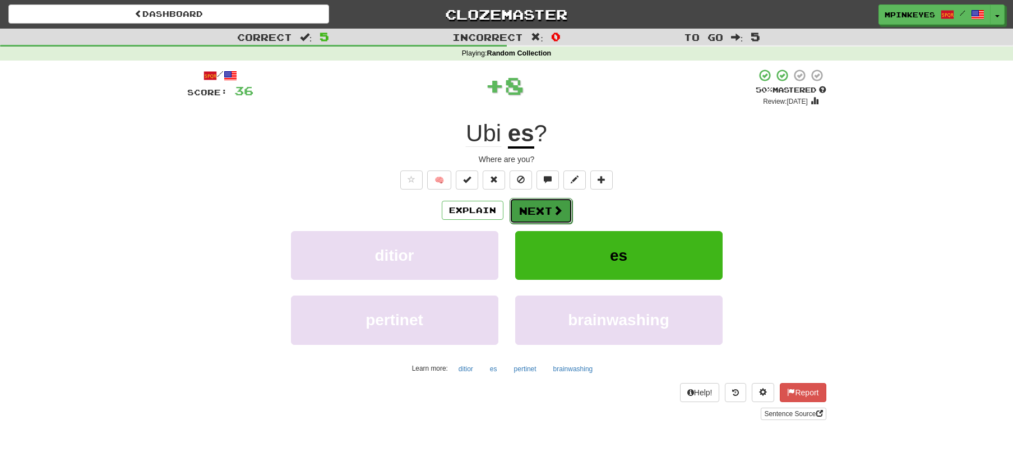
click at [534, 209] on button "Next" at bounding box center [541, 211] width 63 height 26
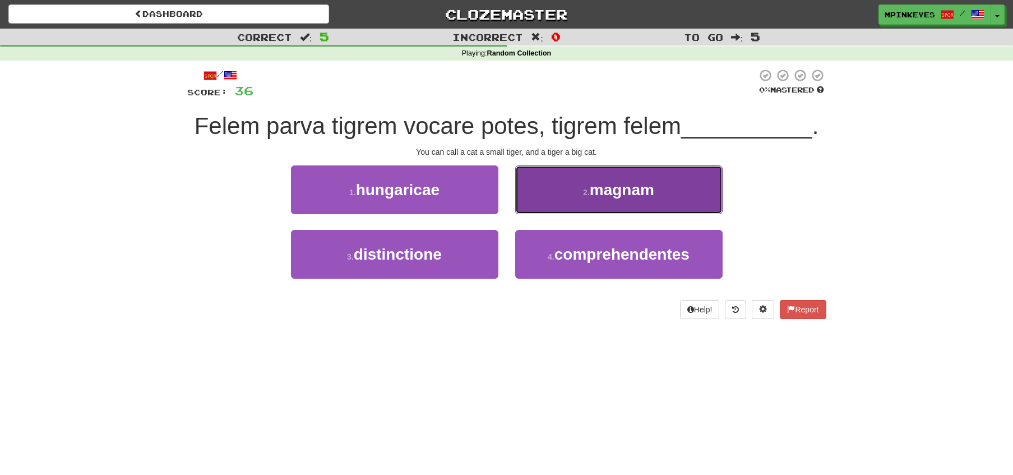
click at [543, 209] on button "2 . magnam" at bounding box center [618, 189] width 207 height 49
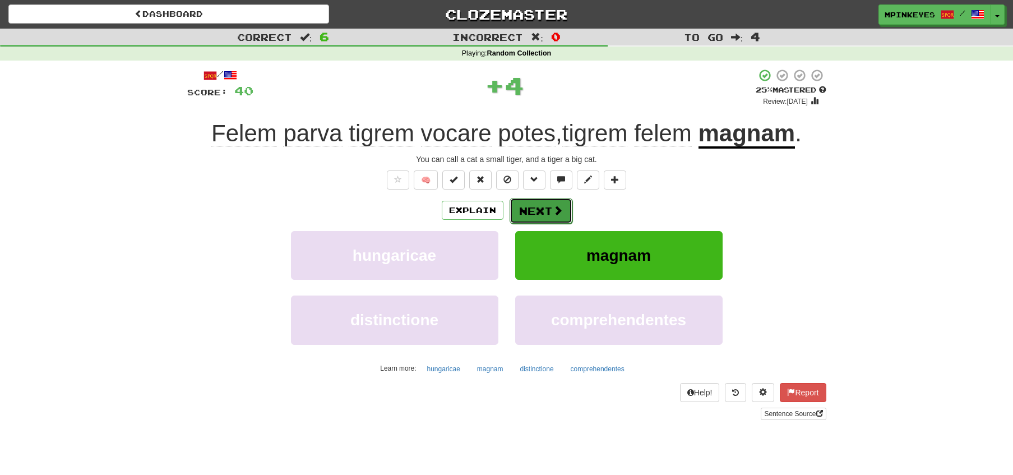
click at [524, 216] on button "Next" at bounding box center [541, 211] width 63 height 26
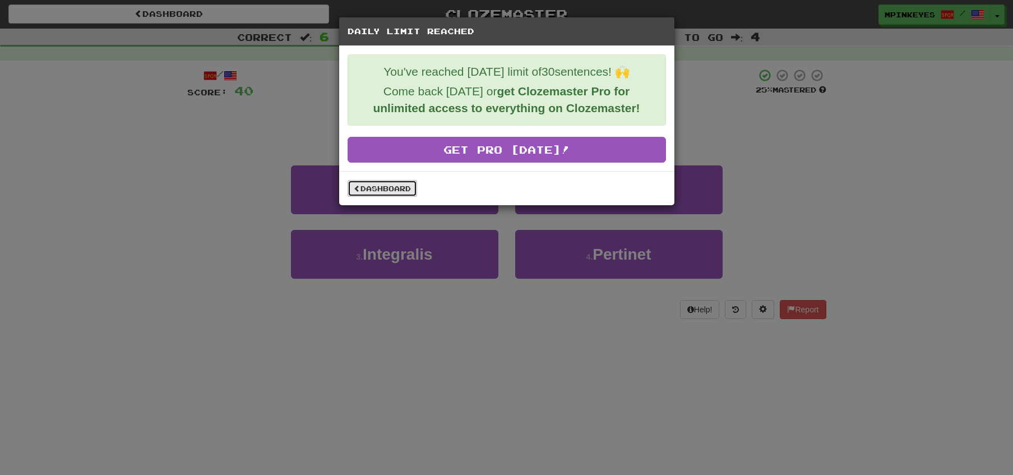
click at [394, 184] on link "Dashboard" at bounding box center [383, 188] width 70 height 17
